Goal: Find specific page/section: Find specific page/section

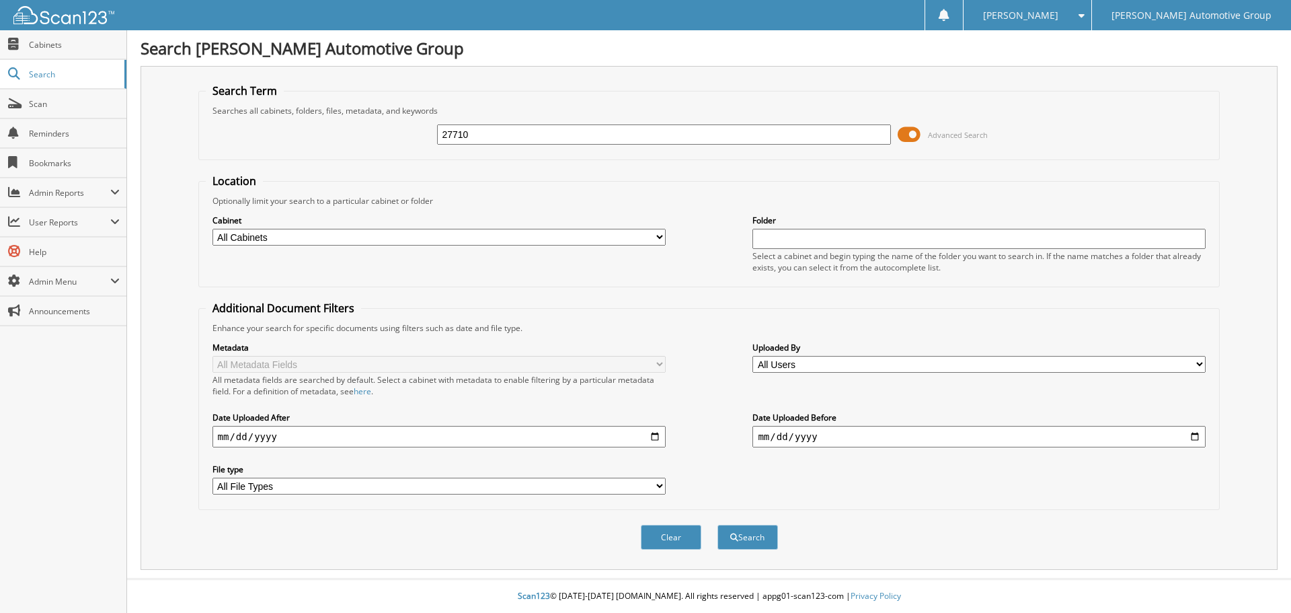
type input "27710"
click at [718, 525] on button "Search" at bounding box center [748, 537] width 61 height 25
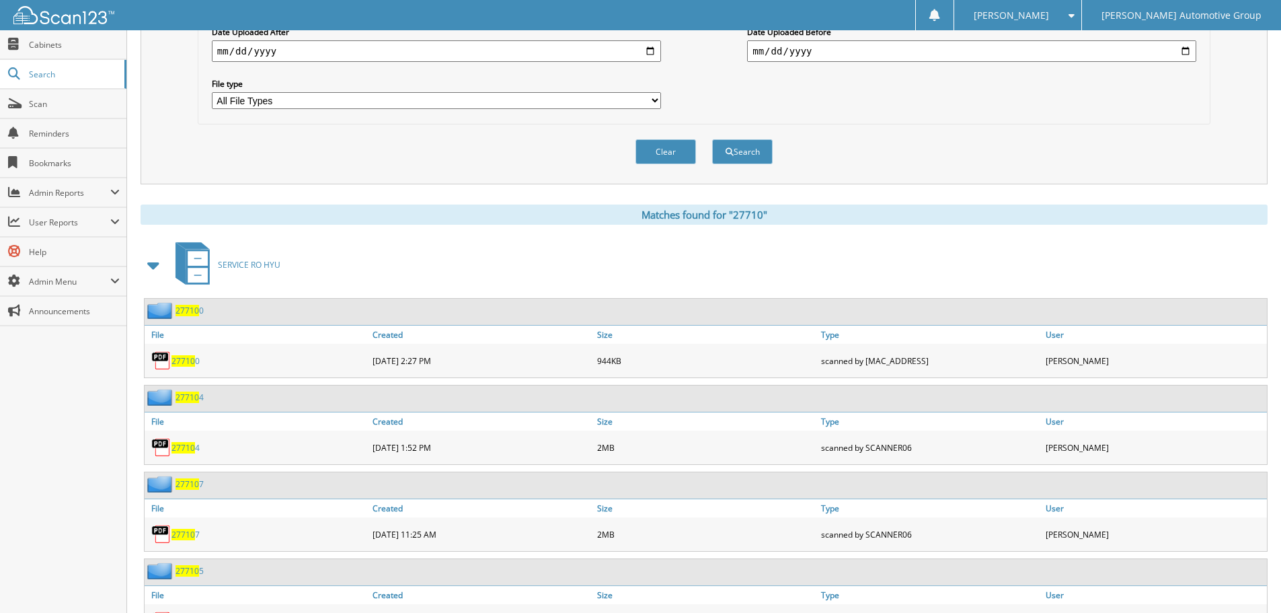
scroll to position [404, 0]
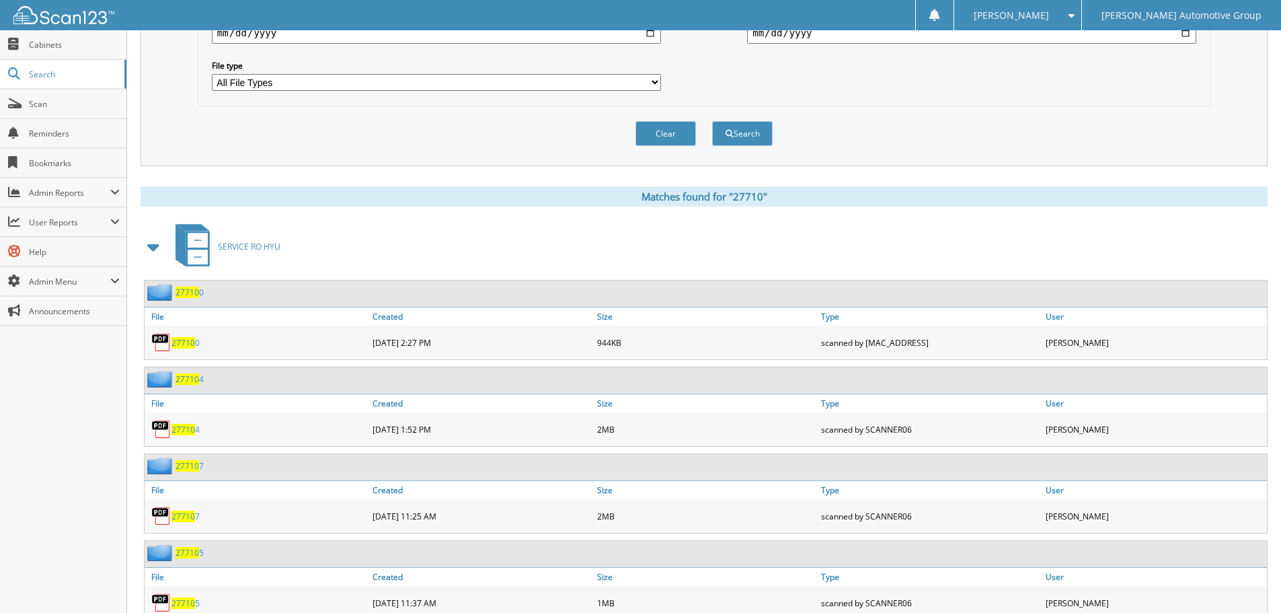
click at [161, 241] on span at bounding box center [154, 247] width 19 height 24
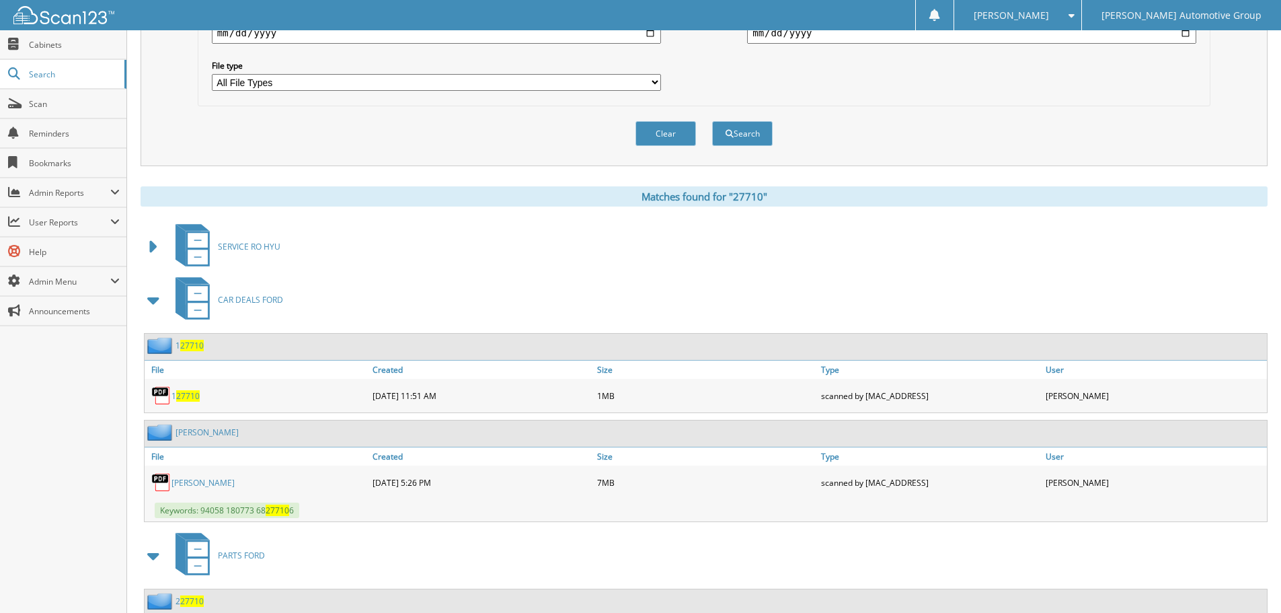
click at [157, 305] on span at bounding box center [154, 300] width 19 height 24
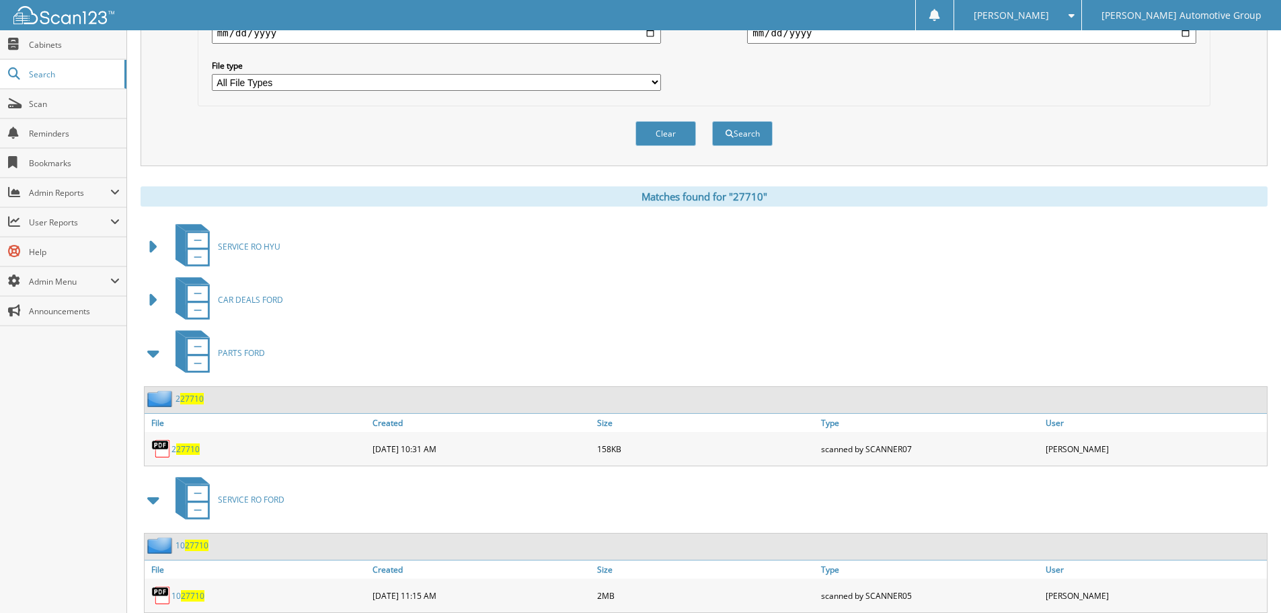
click at [156, 353] on span at bounding box center [154, 353] width 19 height 24
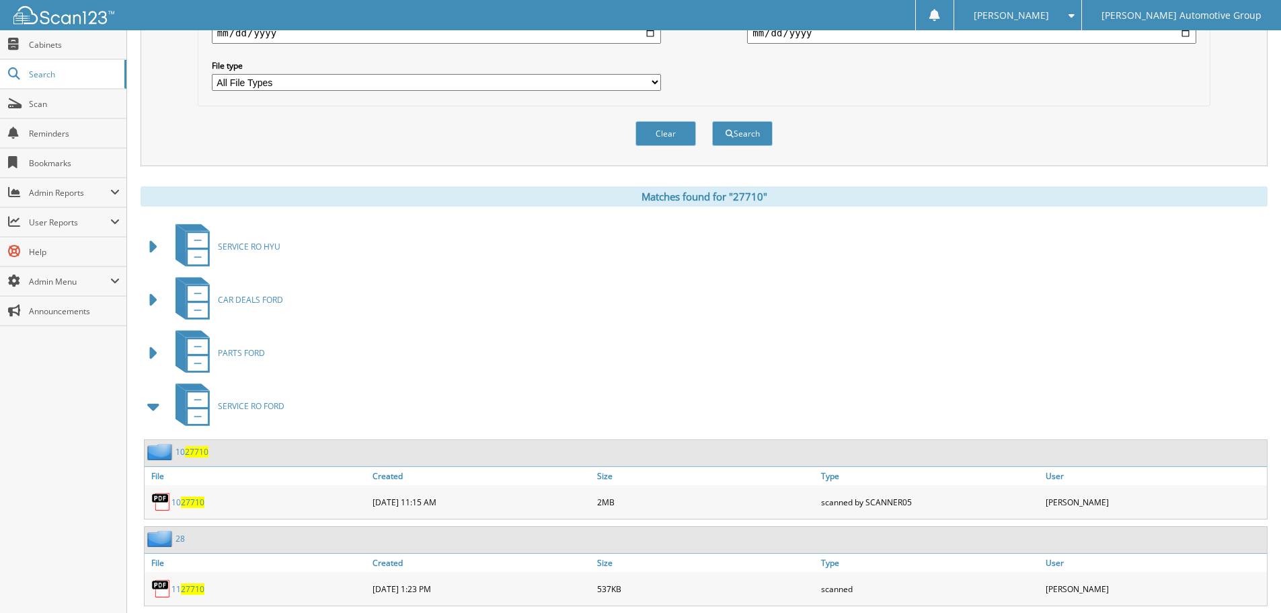
click at [154, 407] on span at bounding box center [154, 406] width 19 height 24
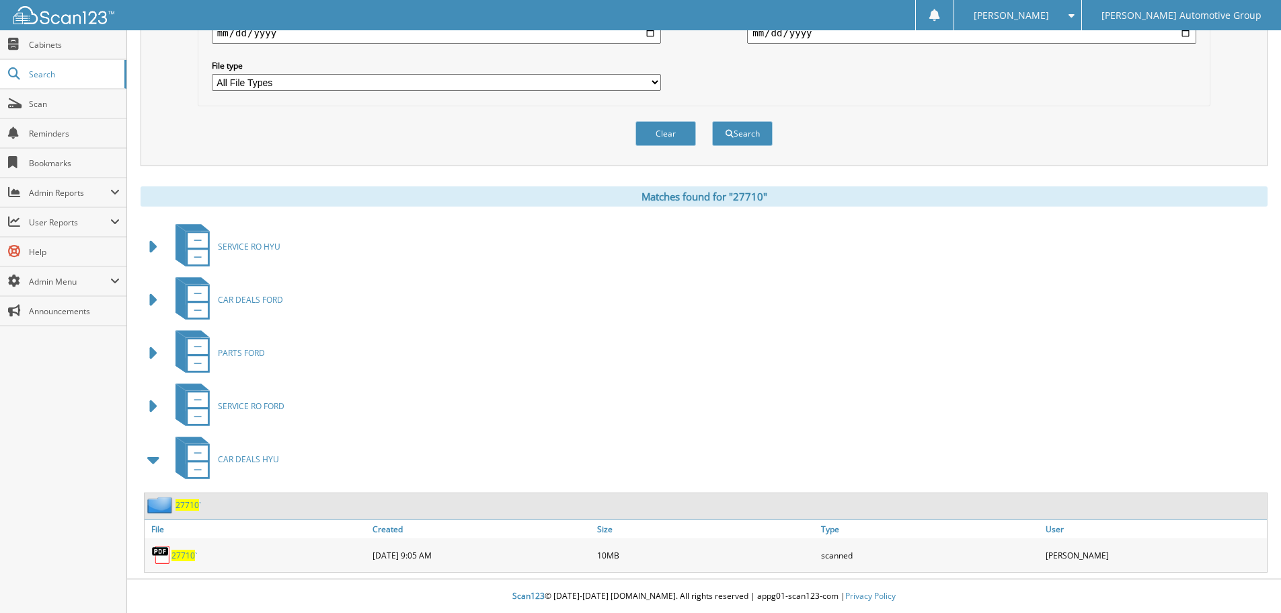
scroll to position [404, 0]
click at [180, 558] on span "27710" at bounding box center [184, 554] width 24 height 11
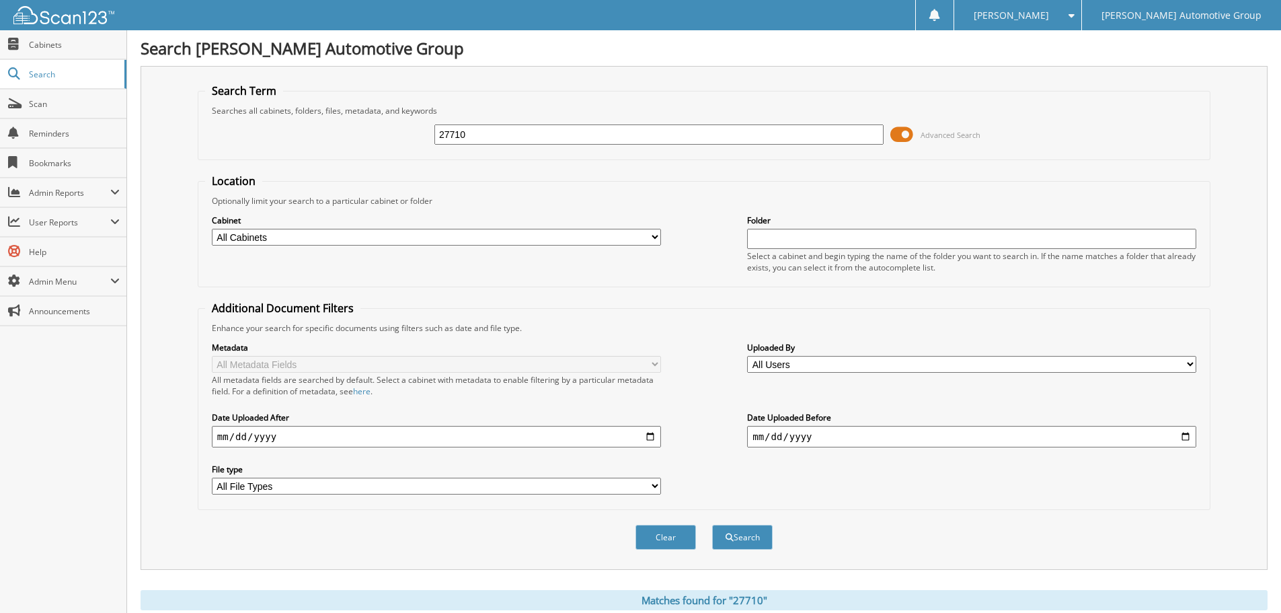
click at [541, 139] on input "27710" at bounding box center [658, 134] width 449 height 20
type input "27831"
click at [712, 525] on button "Search" at bounding box center [742, 537] width 61 height 25
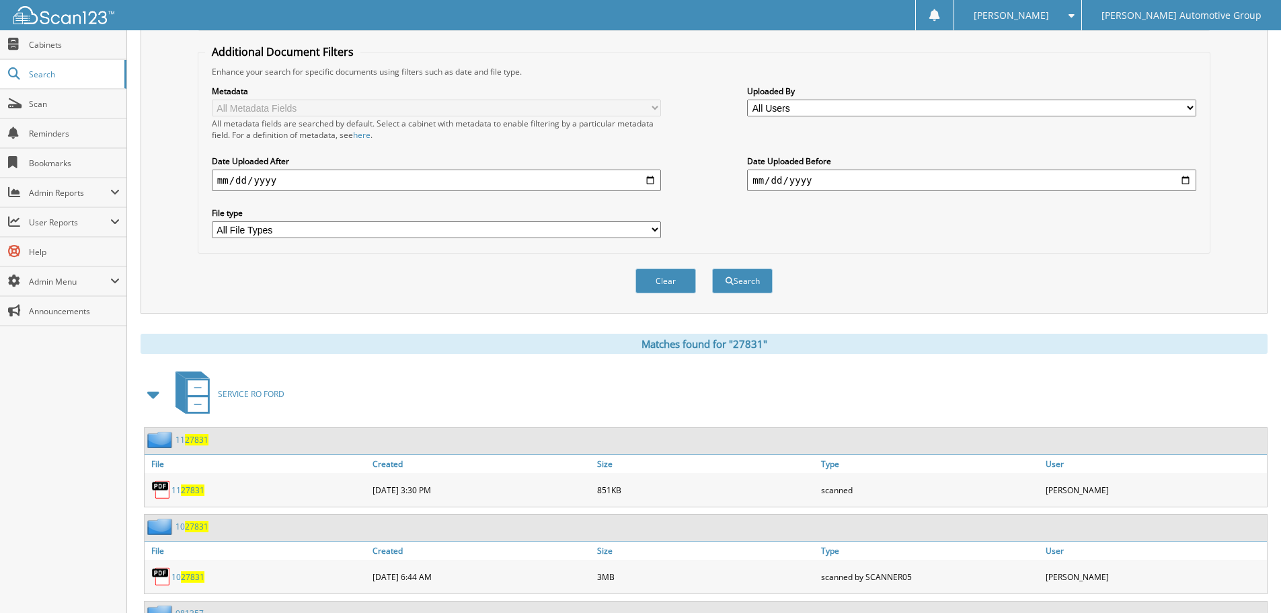
scroll to position [471, 0]
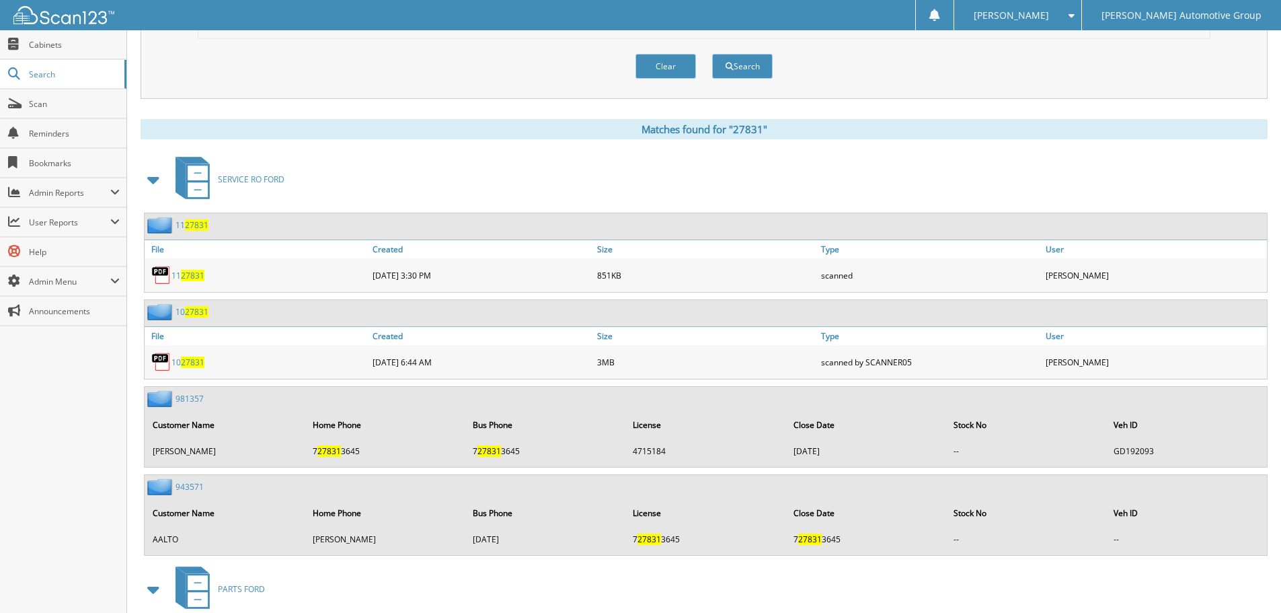
click at [147, 182] on span at bounding box center [154, 179] width 19 height 24
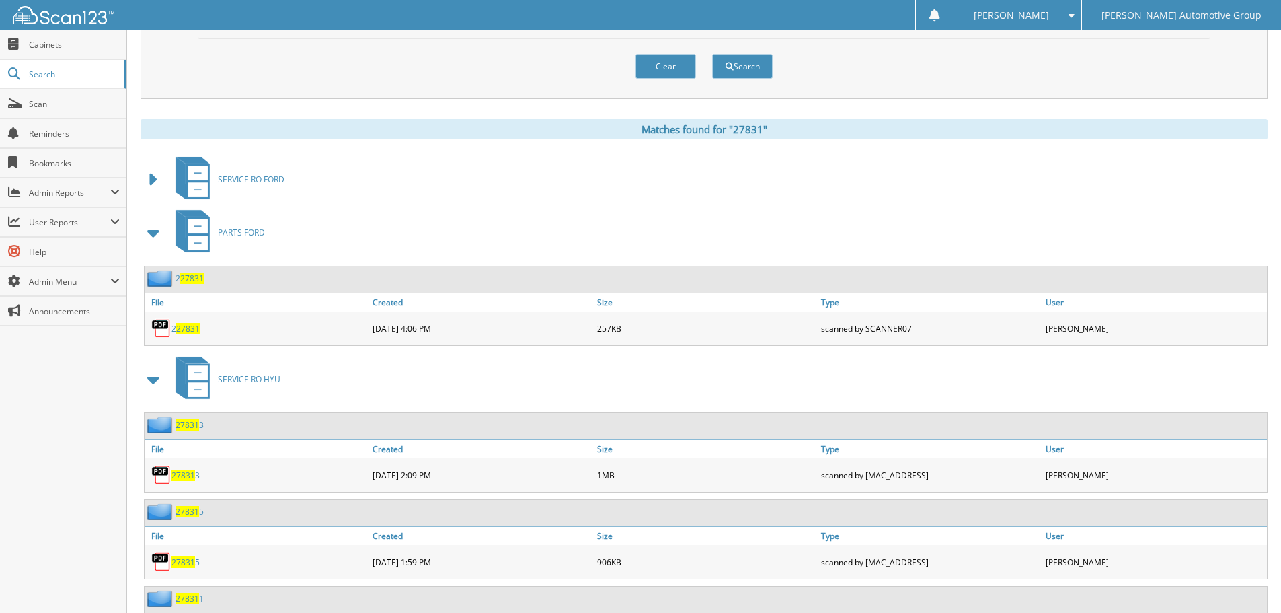
click at [161, 231] on span at bounding box center [154, 233] width 19 height 24
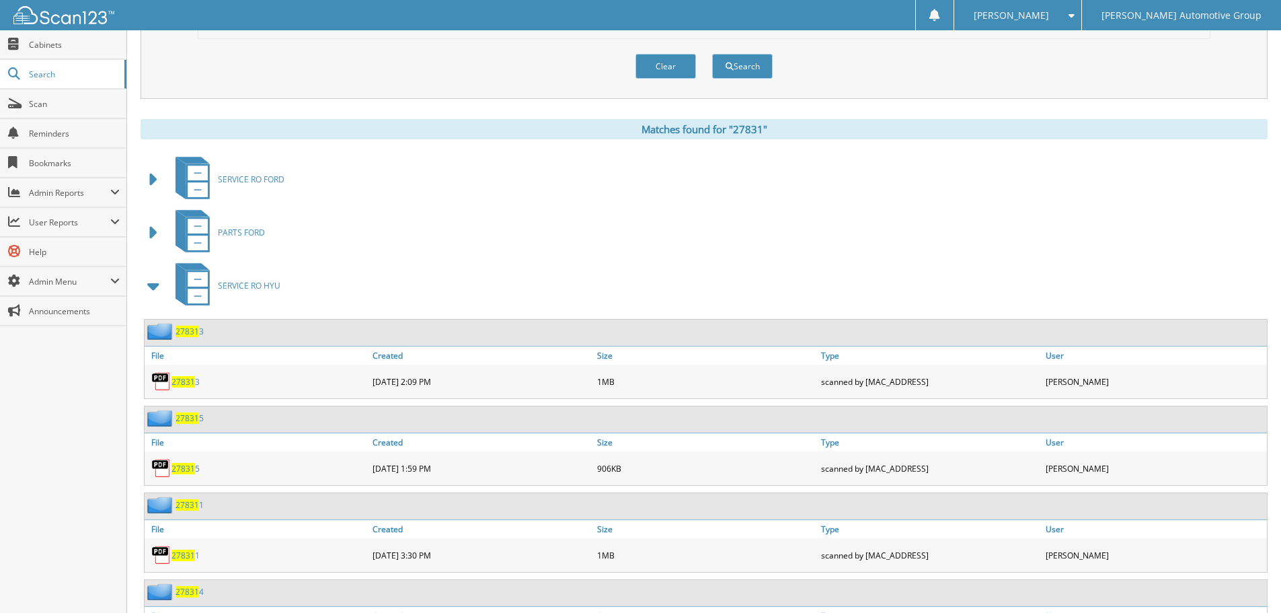
click at [149, 287] on span at bounding box center [154, 286] width 19 height 24
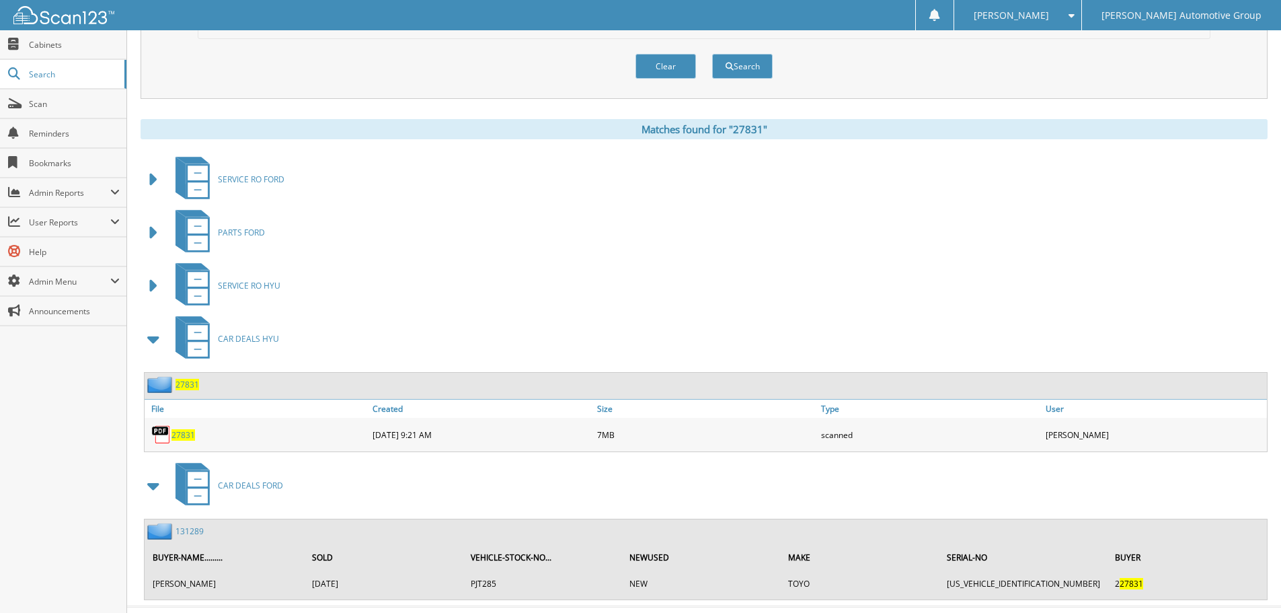
click at [178, 437] on span "27831" at bounding box center [184, 434] width 24 height 11
click at [184, 434] on span "27831" at bounding box center [184, 434] width 24 height 11
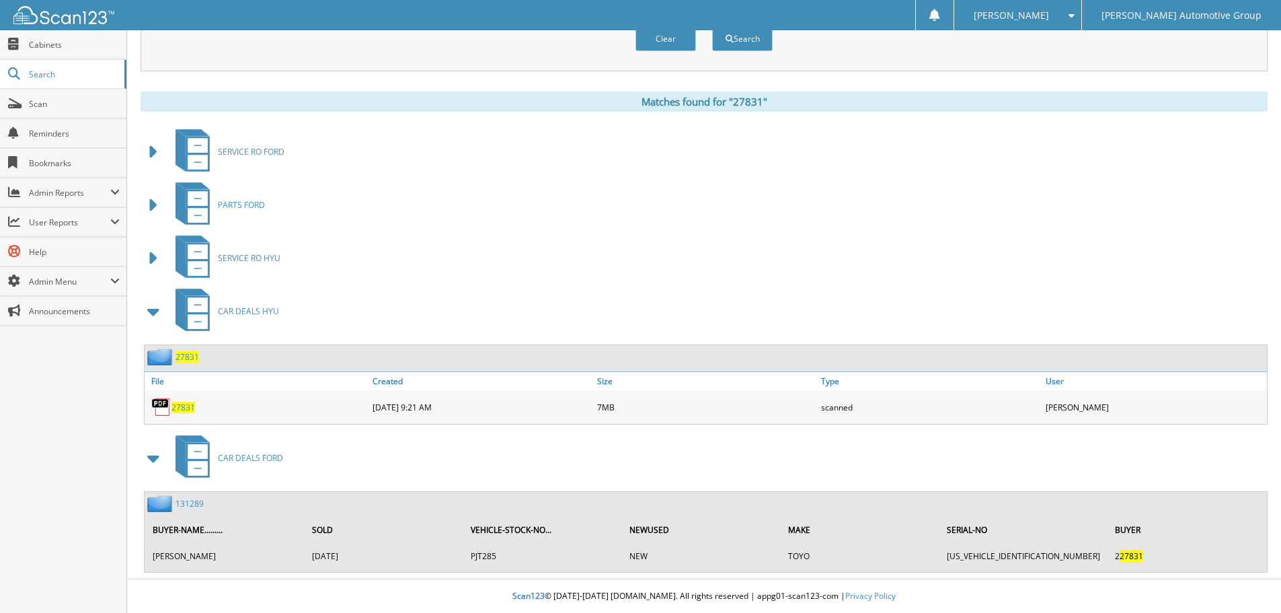
click at [156, 453] on span at bounding box center [154, 458] width 19 height 24
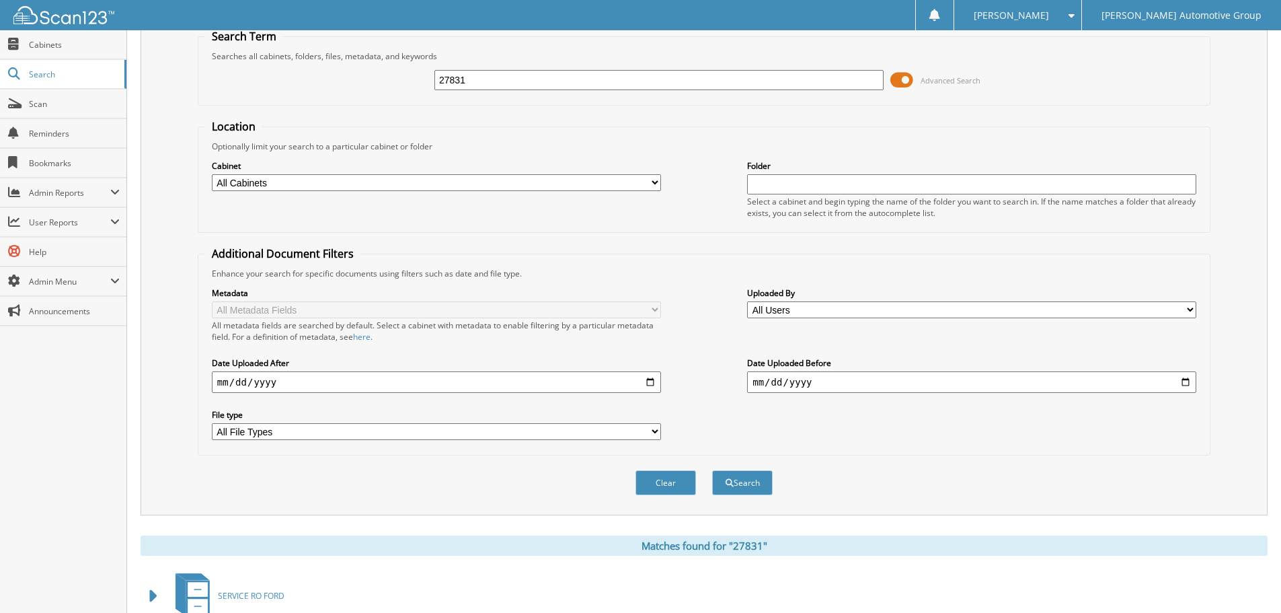
scroll to position [0, 0]
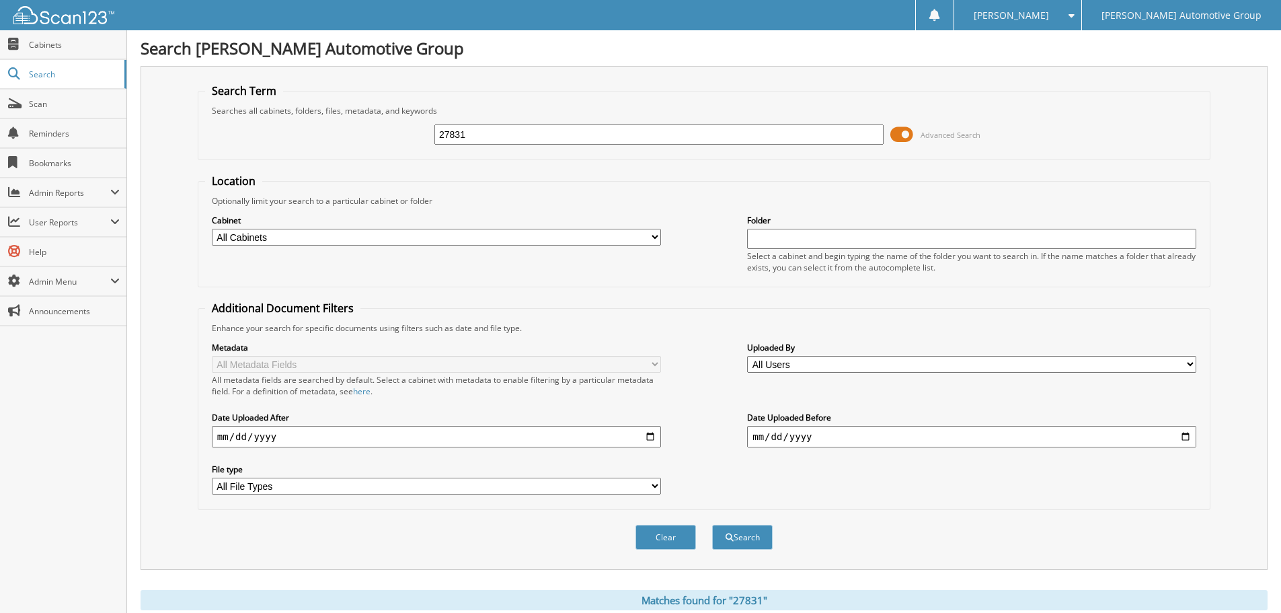
click at [537, 136] on input "27831" at bounding box center [658, 134] width 449 height 20
type input "27262"
click at [712, 525] on button "Search" at bounding box center [742, 537] width 61 height 25
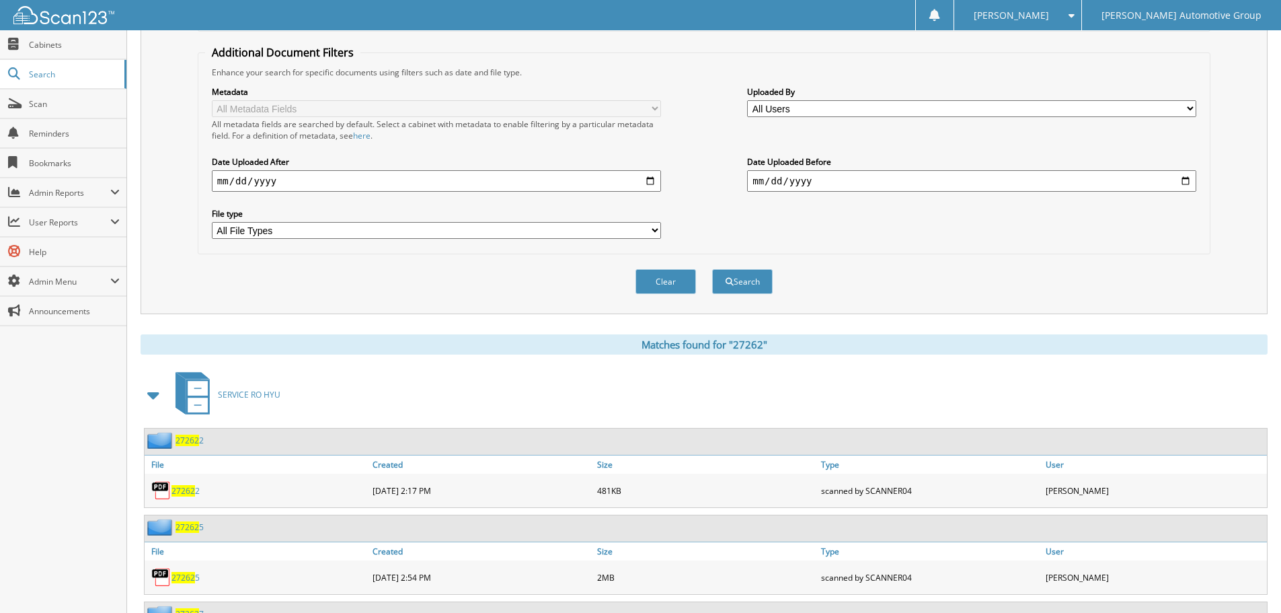
scroll to position [538, 0]
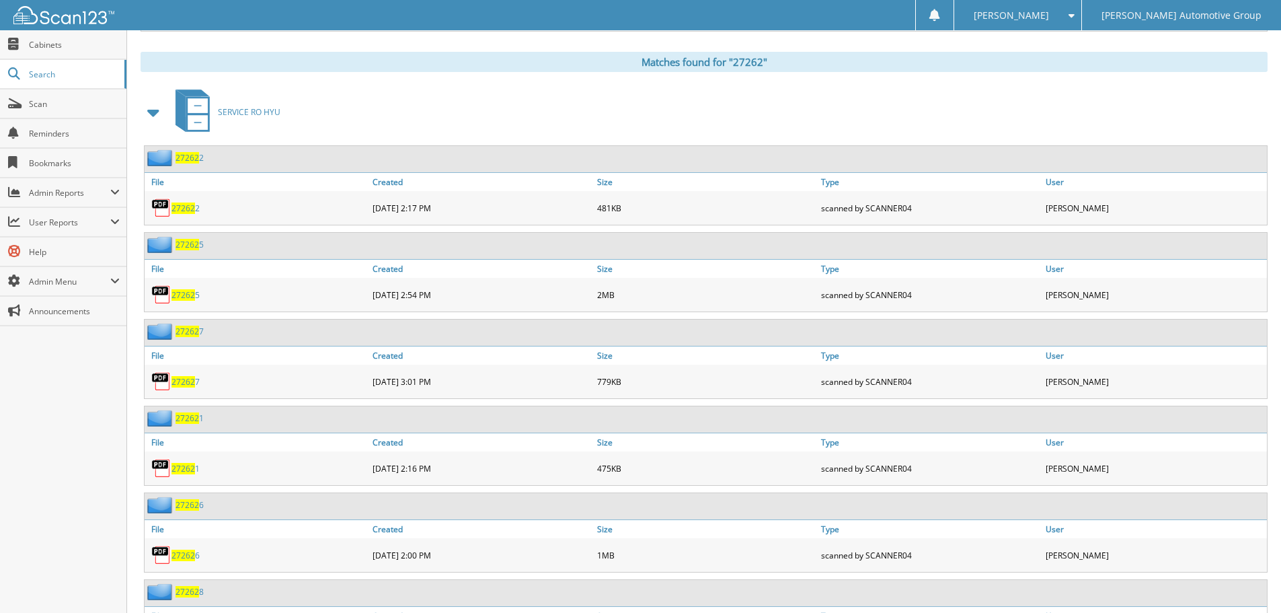
click at [152, 111] on span at bounding box center [154, 112] width 19 height 24
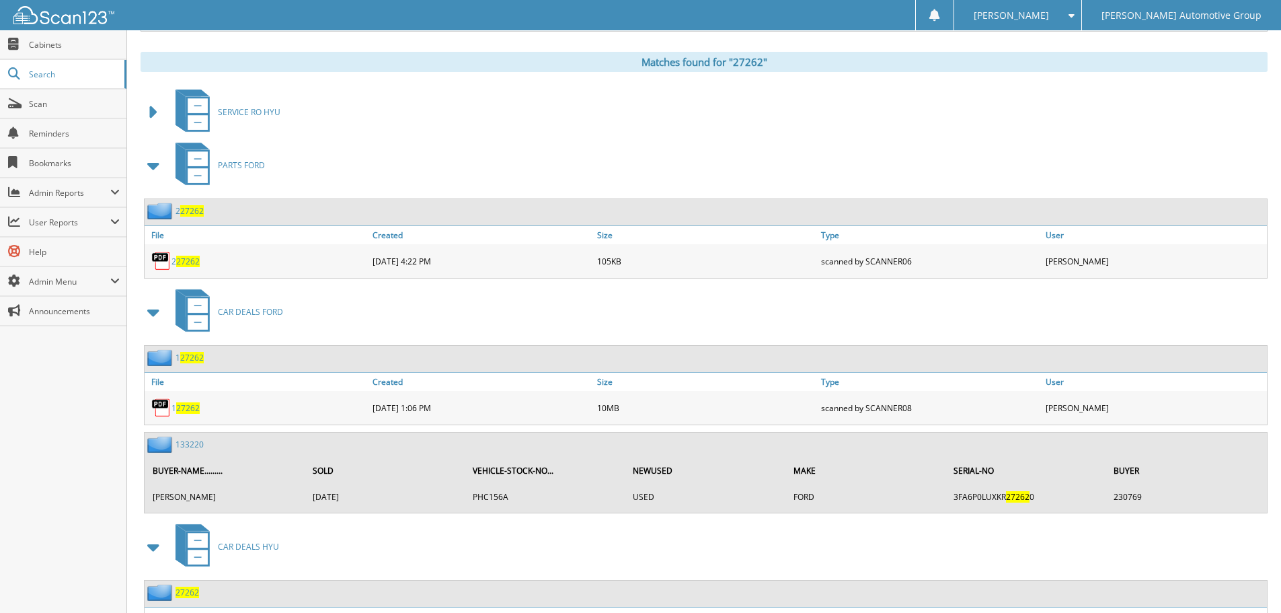
click at [157, 167] on span at bounding box center [154, 165] width 19 height 24
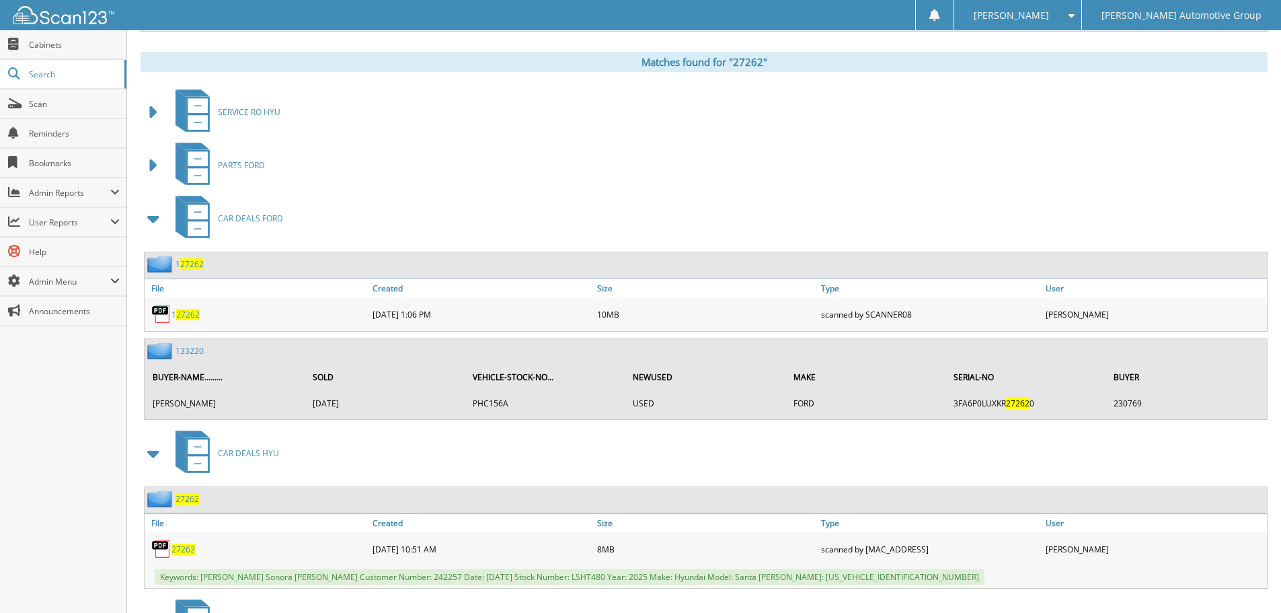
click at [159, 216] on span at bounding box center [154, 218] width 19 height 24
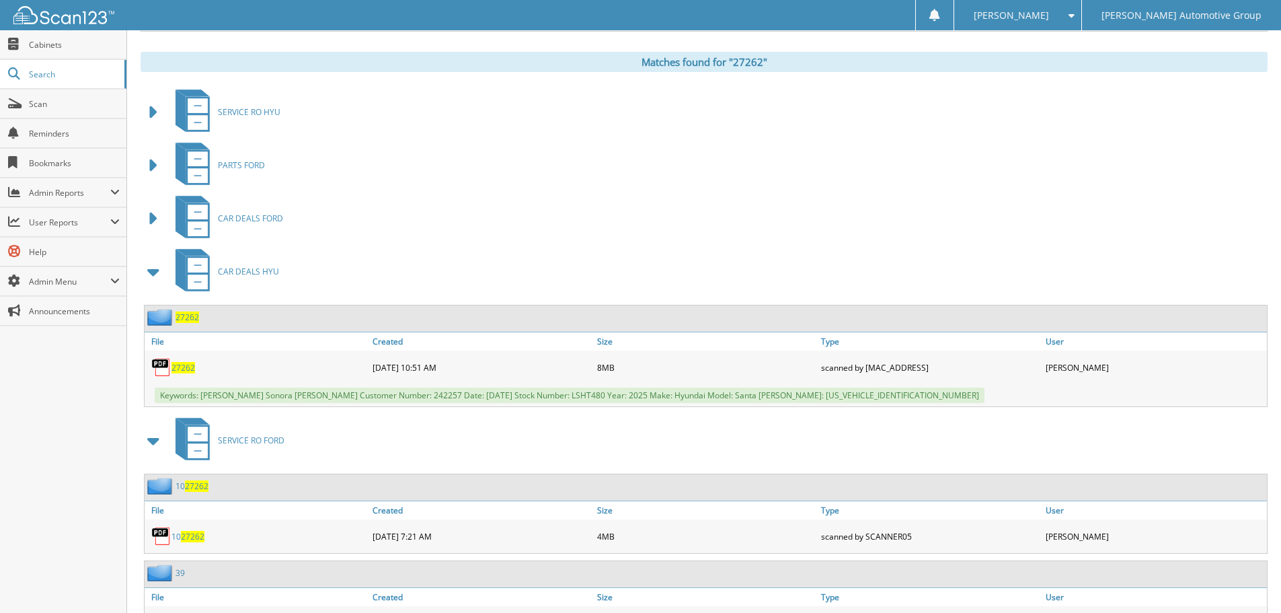
click at [184, 366] on span "27262" at bounding box center [184, 367] width 24 height 11
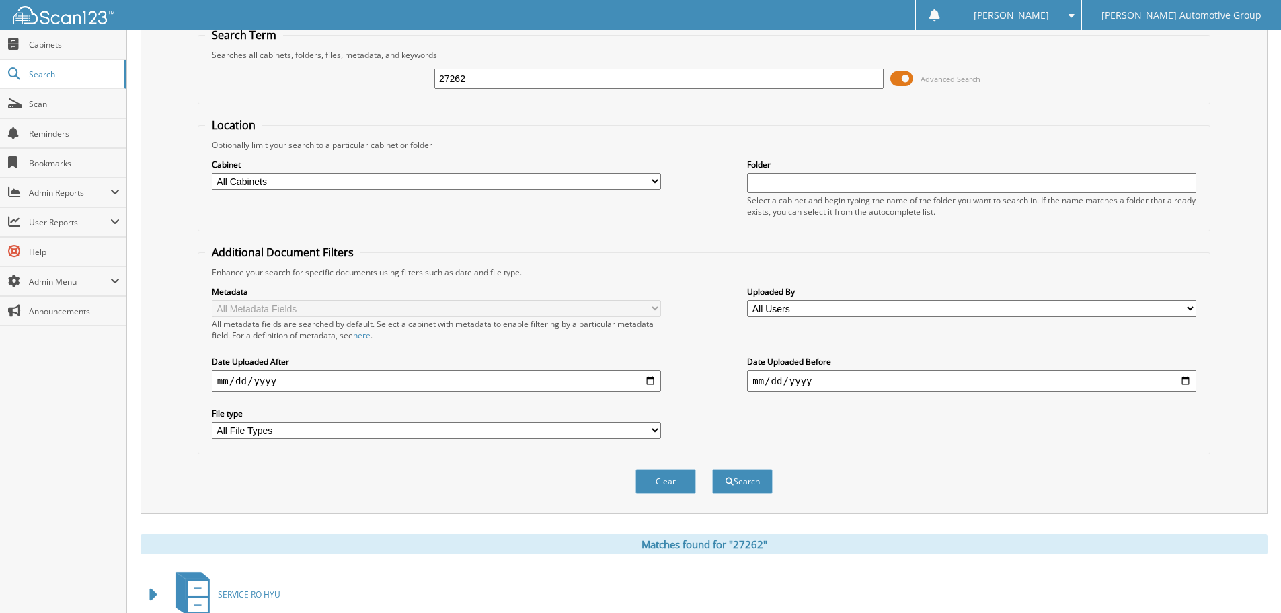
scroll to position [0, 0]
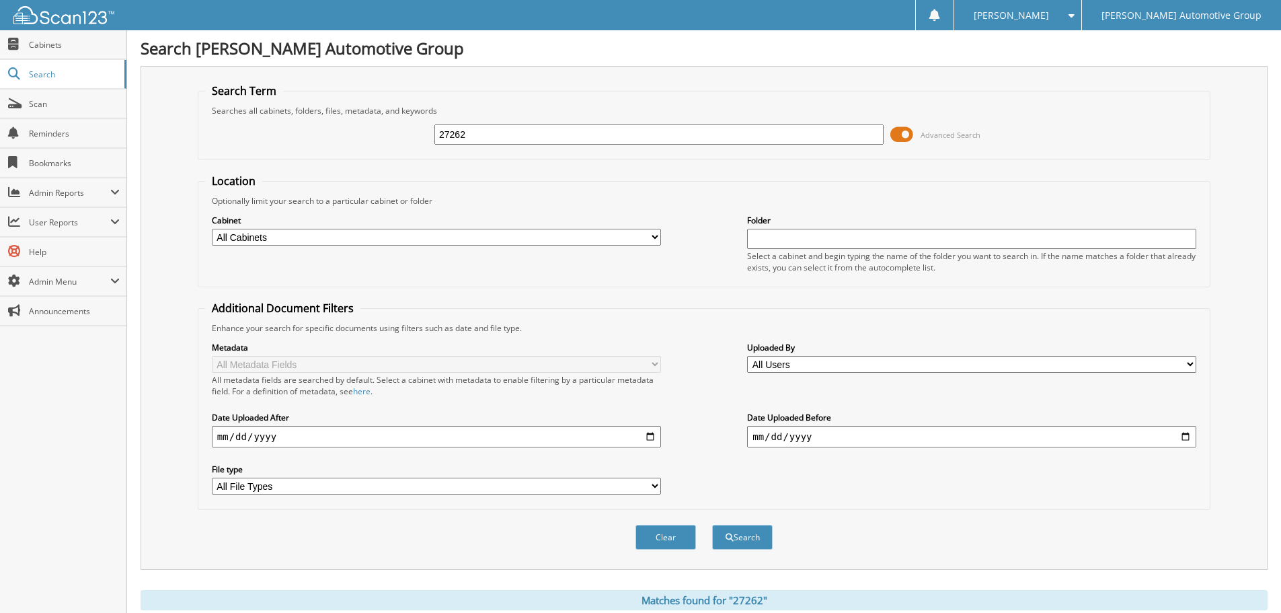
drag, startPoint x: 451, startPoint y: 136, endPoint x: 588, endPoint y: 138, distance: 137.2
click at [588, 138] on input "27262" at bounding box center [658, 134] width 449 height 20
type input "27419"
click at [712, 525] on button "Search" at bounding box center [742, 537] width 61 height 25
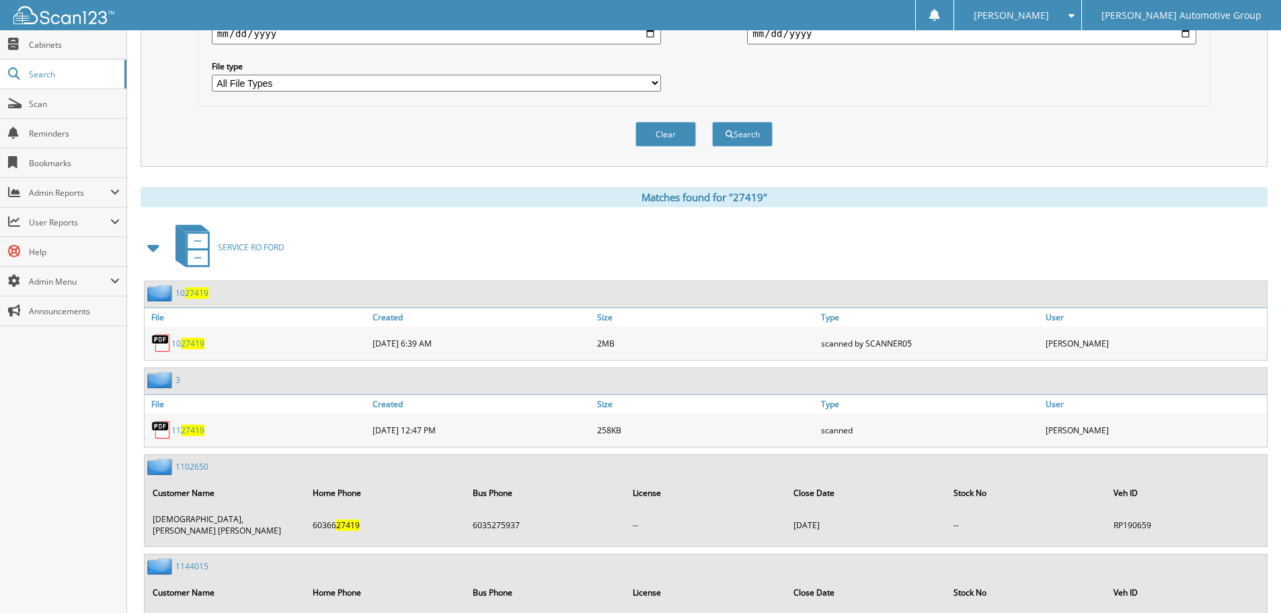
scroll to position [404, 0]
click at [153, 253] on span at bounding box center [154, 247] width 19 height 24
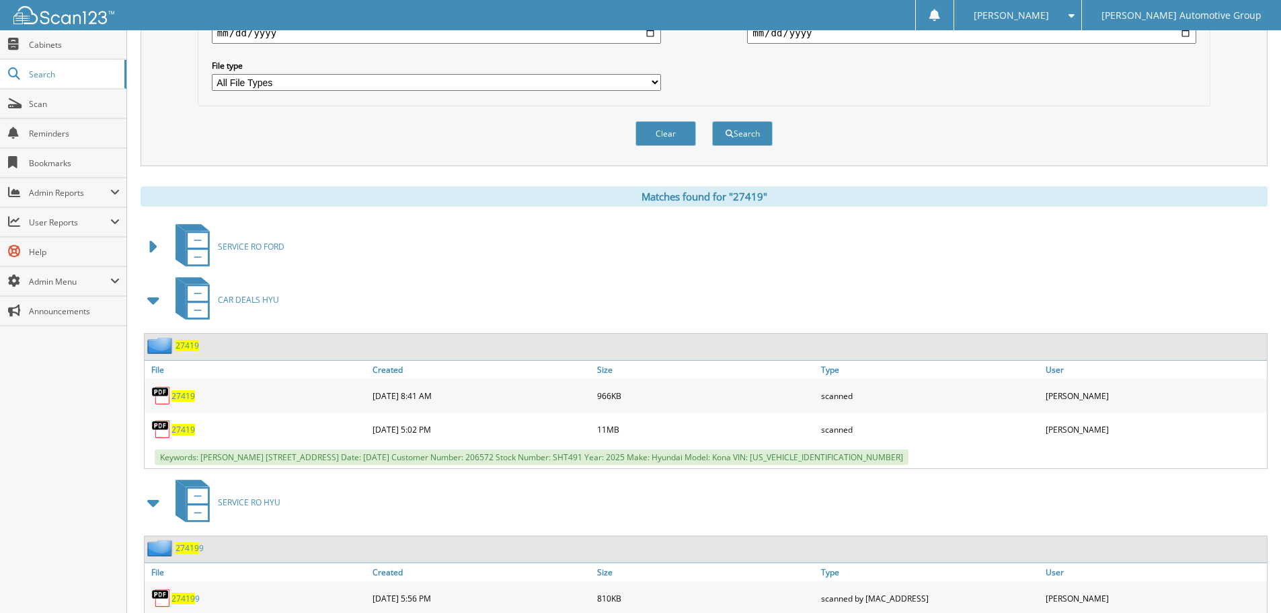
click at [188, 434] on span "27419" at bounding box center [184, 429] width 24 height 11
